Goal: Task Accomplishment & Management: Manage account settings

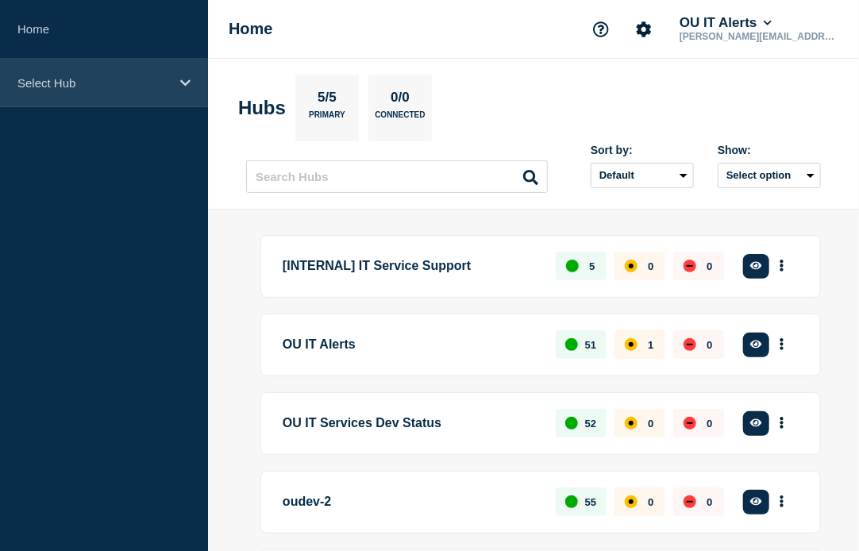
click at [98, 92] on div "Select Hub" at bounding box center [104, 83] width 208 height 48
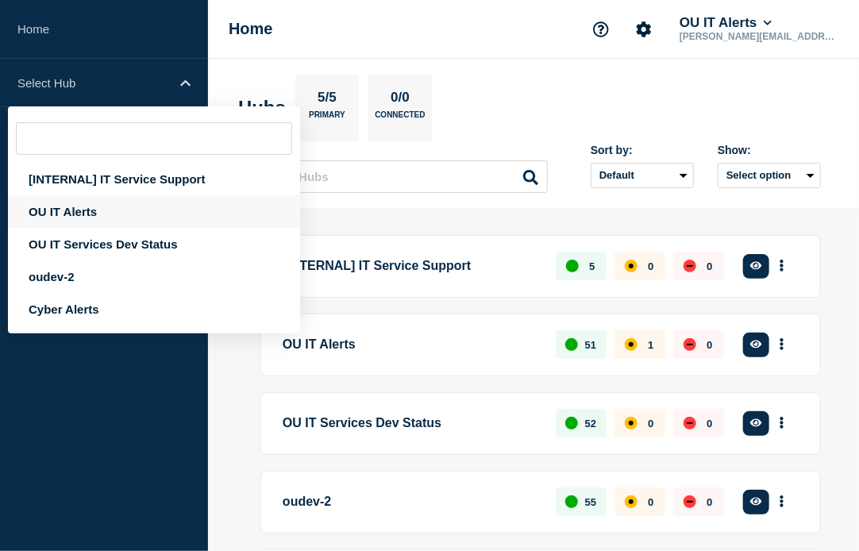
click at [92, 212] on div "OU IT Alerts" at bounding box center [154, 211] width 292 height 33
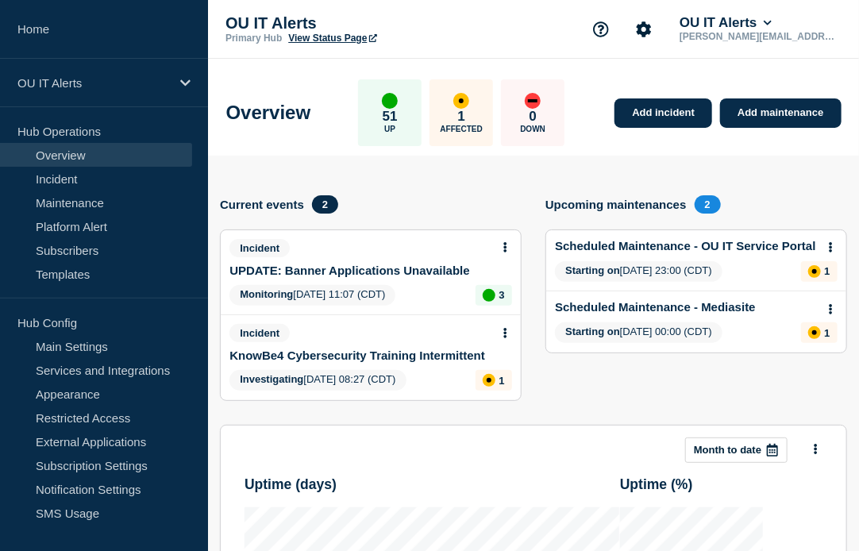
click at [304, 74] on div "Overview 51 Up 1 Affected 0 Down Add incident Add maintenance" at bounding box center [533, 107] width 651 height 97
click at [52, 252] on link "Subscribers" at bounding box center [96, 250] width 192 height 24
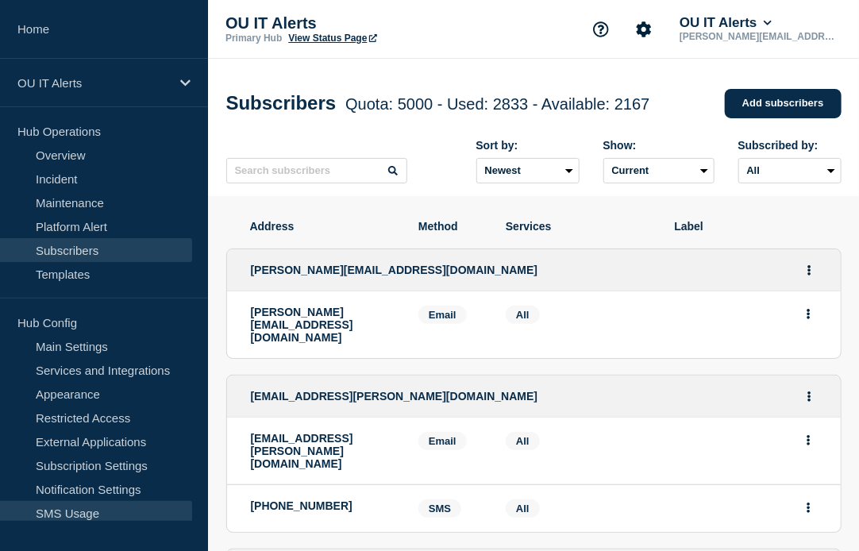
click at [66, 440] on link "SMS Usage" at bounding box center [96, 513] width 192 height 24
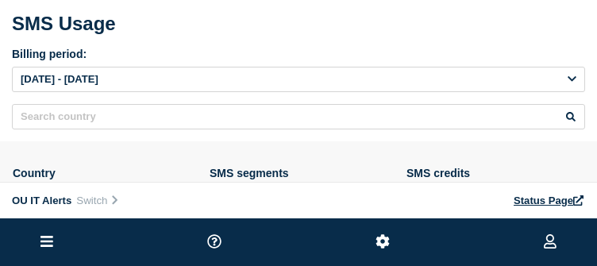
click at [159, 83] on div "[DATE] - [DATE]" at bounding box center [298, 79] width 573 height 25
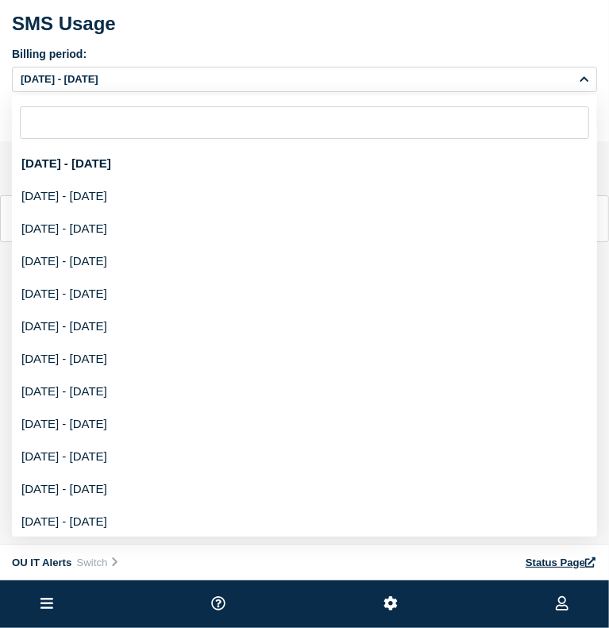
click at [197, 84] on div "[DATE] - [DATE]" at bounding box center [304, 79] width 585 height 25
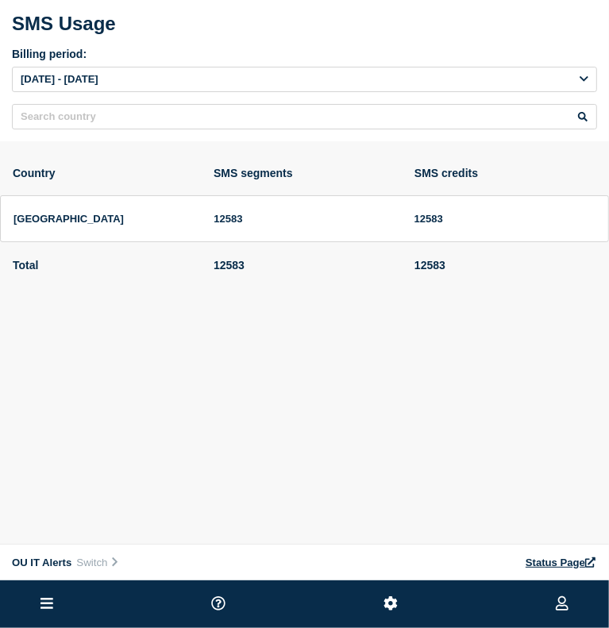
click at [197, 84] on div "[DATE] - [DATE]" at bounding box center [304, 79] width 585 height 25
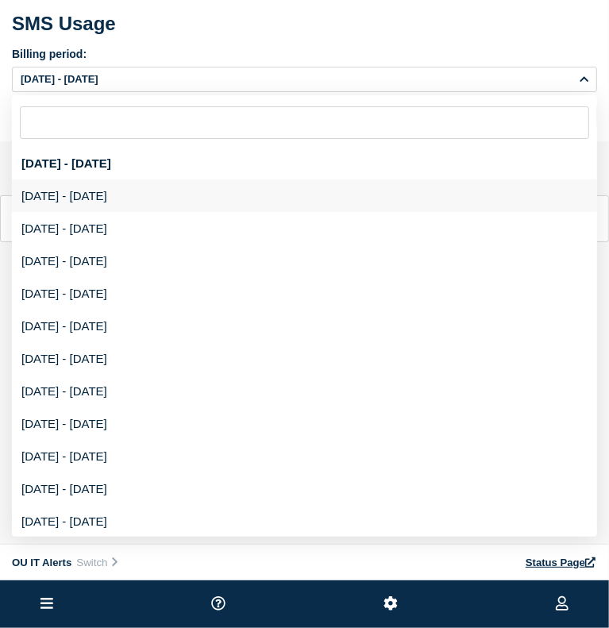
click at [143, 208] on div "[DATE] - [DATE]" at bounding box center [304, 195] width 585 height 33
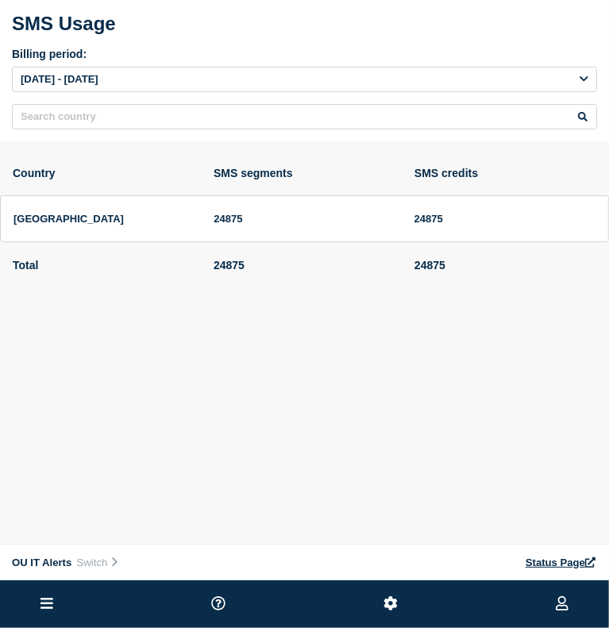
click at [234, 75] on div "[DATE] - [DATE]" at bounding box center [304, 79] width 585 height 25
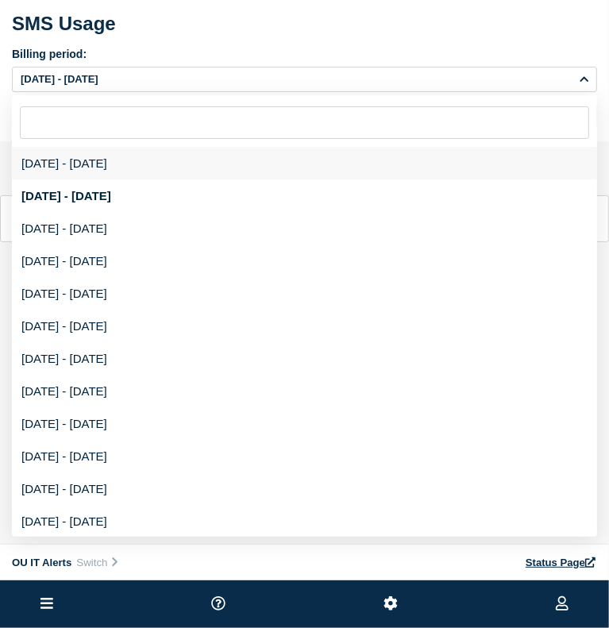
click at [162, 177] on div "[DATE] - [DATE]" at bounding box center [304, 163] width 585 height 33
